Goal: Information Seeking & Learning: Learn about a topic

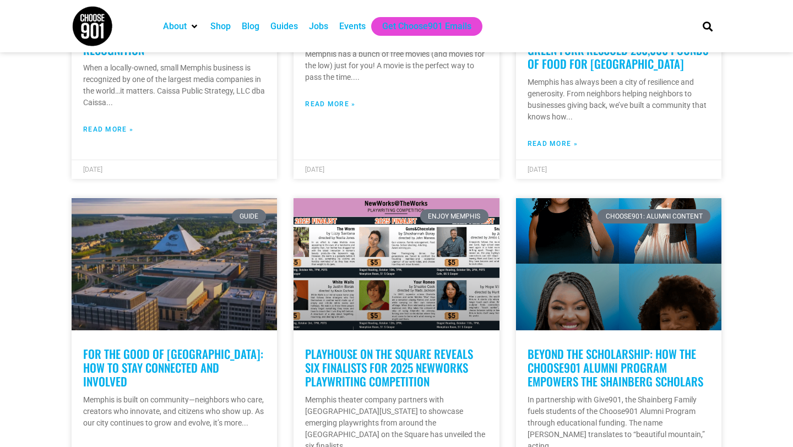
scroll to position [461, 0]
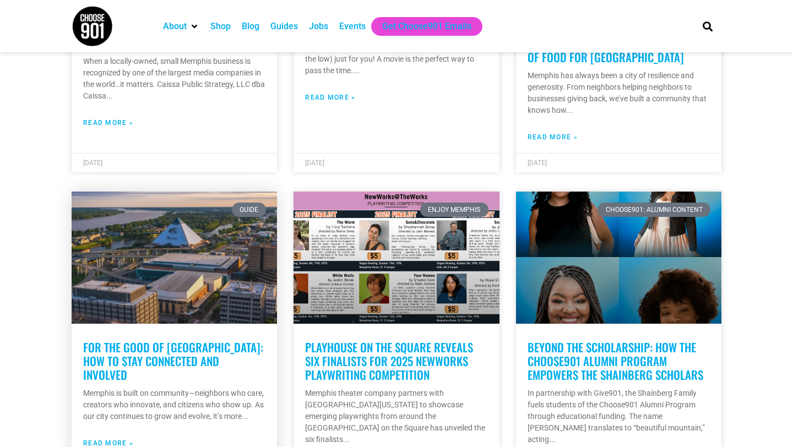
click at [132, 351] on link "For the Good of [GEOGRAPHIC_DATA]: How to Stay Connected and Involved" at bounding box center [173, 361] width 180 height 45
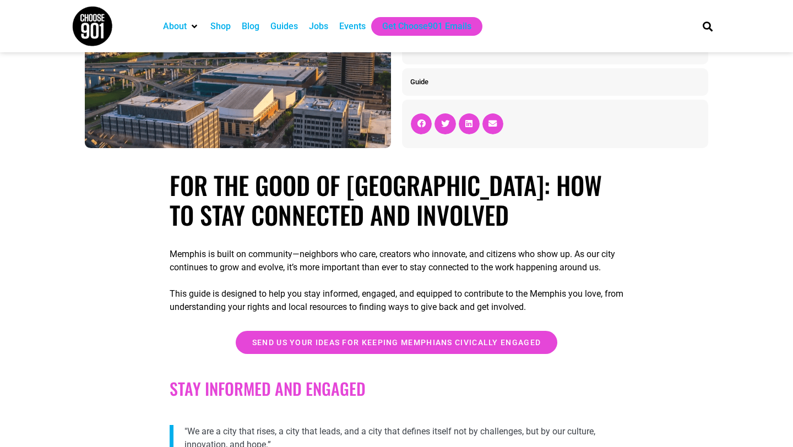
scroll to position [75, 0]
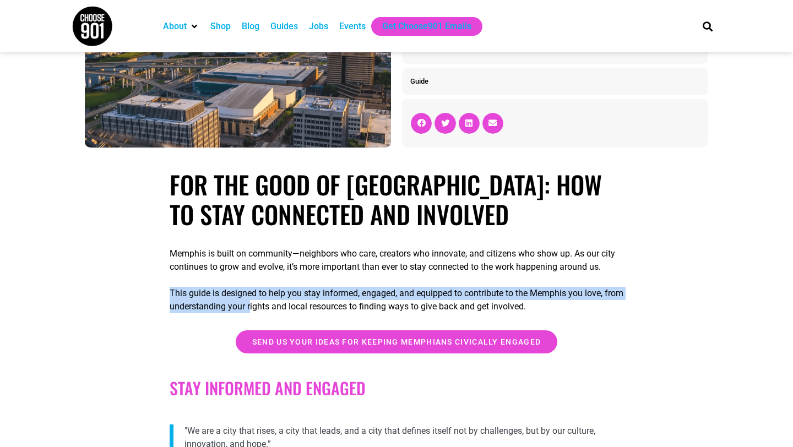
drag, startPoint x: 170, startPoint y: 306, endPoint x: 273, endPoint y: 322, distance: 104.2
click at [274, 313] on p "This guide is designed to help you stay informed, engaged, and equipped to cont…" at bounding box center [397, 300] width 454 height 26
click at [225, 306] on p "This guide is designed to help you stay informed, engaged, and equipped to cont…" at bounding box center [397, 300] width 454 height 26
drag, startPoint x: 212, startPoint y: 307, endPoint x: 419, endPoint y: 319, distance: 206.8
click at [419, 313] on p "This guide is designed to help you stay informed, engaged, and equipped to cont…" at bounding box center [397, 300] width 454 height 26
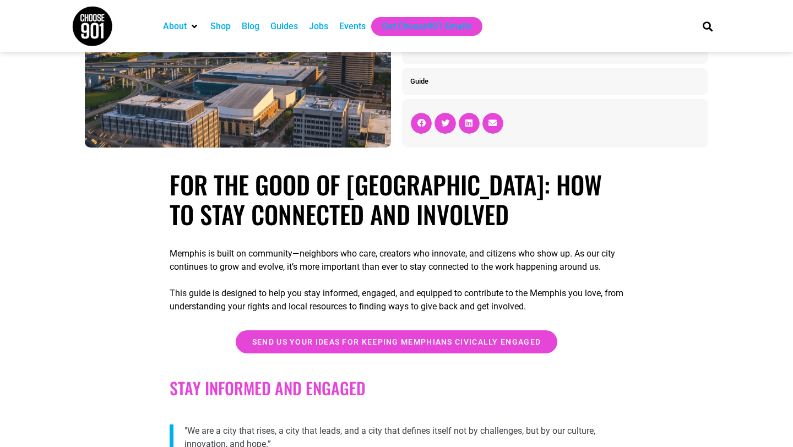
click at [377, 254] on p "Memphis is built on community—neighbors who care, creators who innovate, and ci…" at bounding box center [397, 260] width 454 height 26
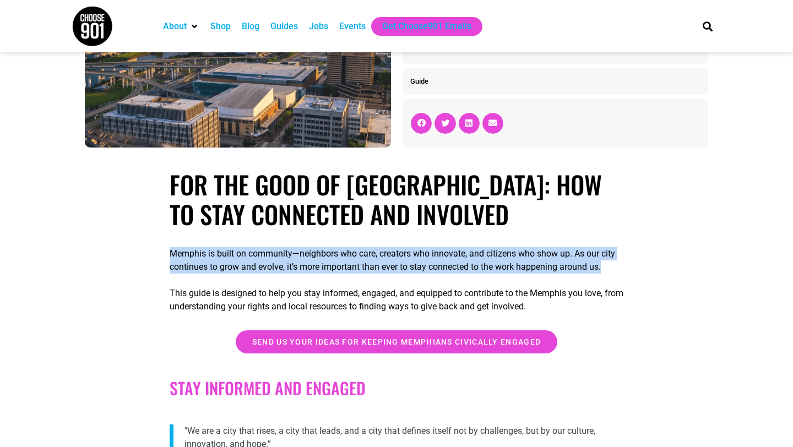
drag, startPoint x: 169, startPoint y: 252, endPoint x: 618, endPoint y: 278, distance: 449.4
click at [618, 274] on p "Memphis is built on community—neighbors who care, creators who innovate, and ci…" at bounding box center [397, 260] width 454 height 26
copy p "Memphis is built on community—neighbors who care, creators who innovate, and ci…"
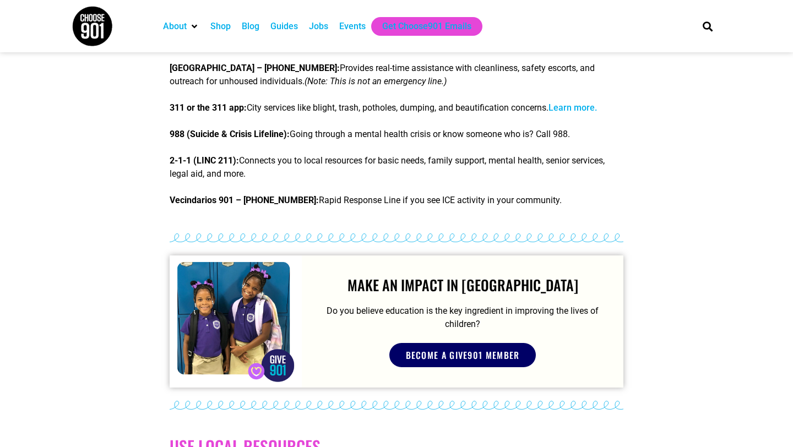
scroll to position [1727, 0]
